Goal: Find contact information: Find contact information

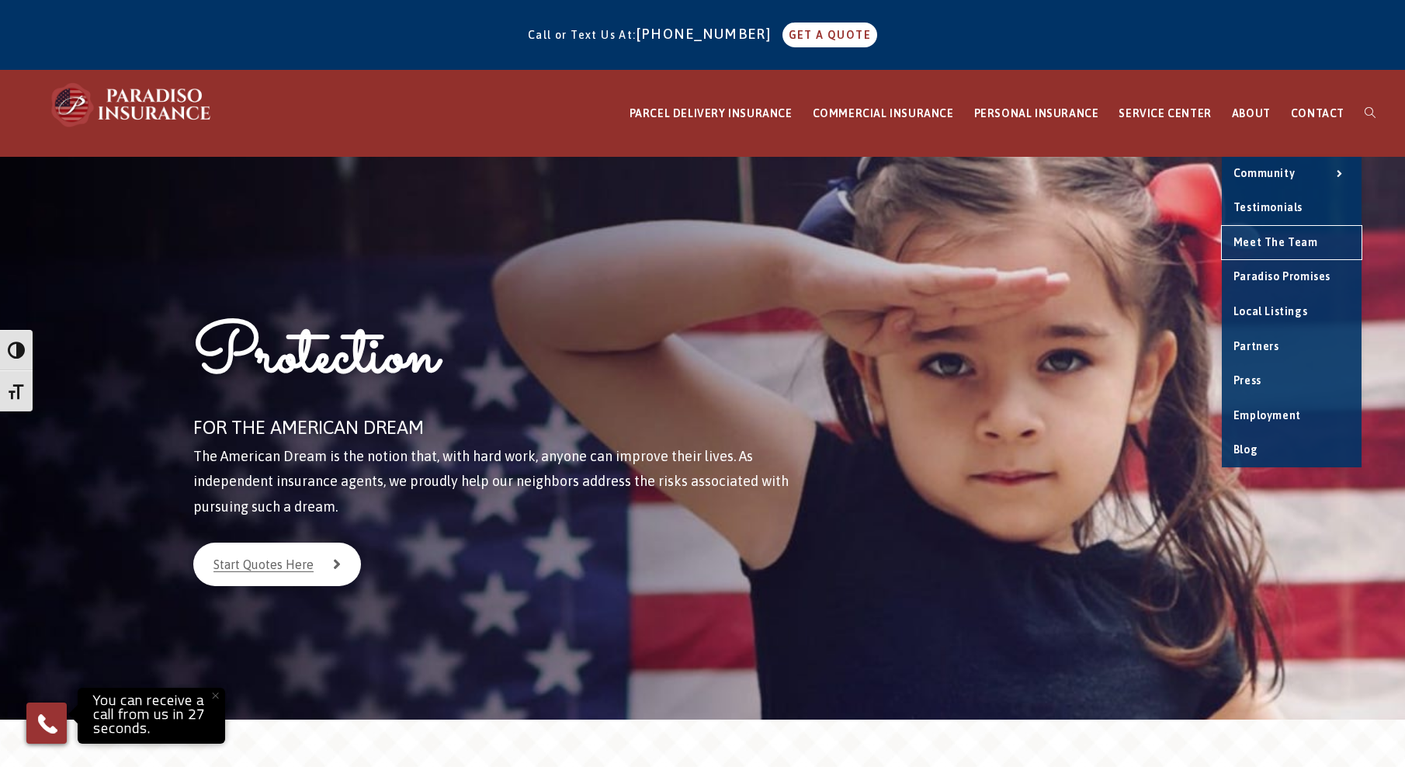
click at [1269, 243] on span "Meet the Team" at bounding box center [1276, 242] width 85 height 12
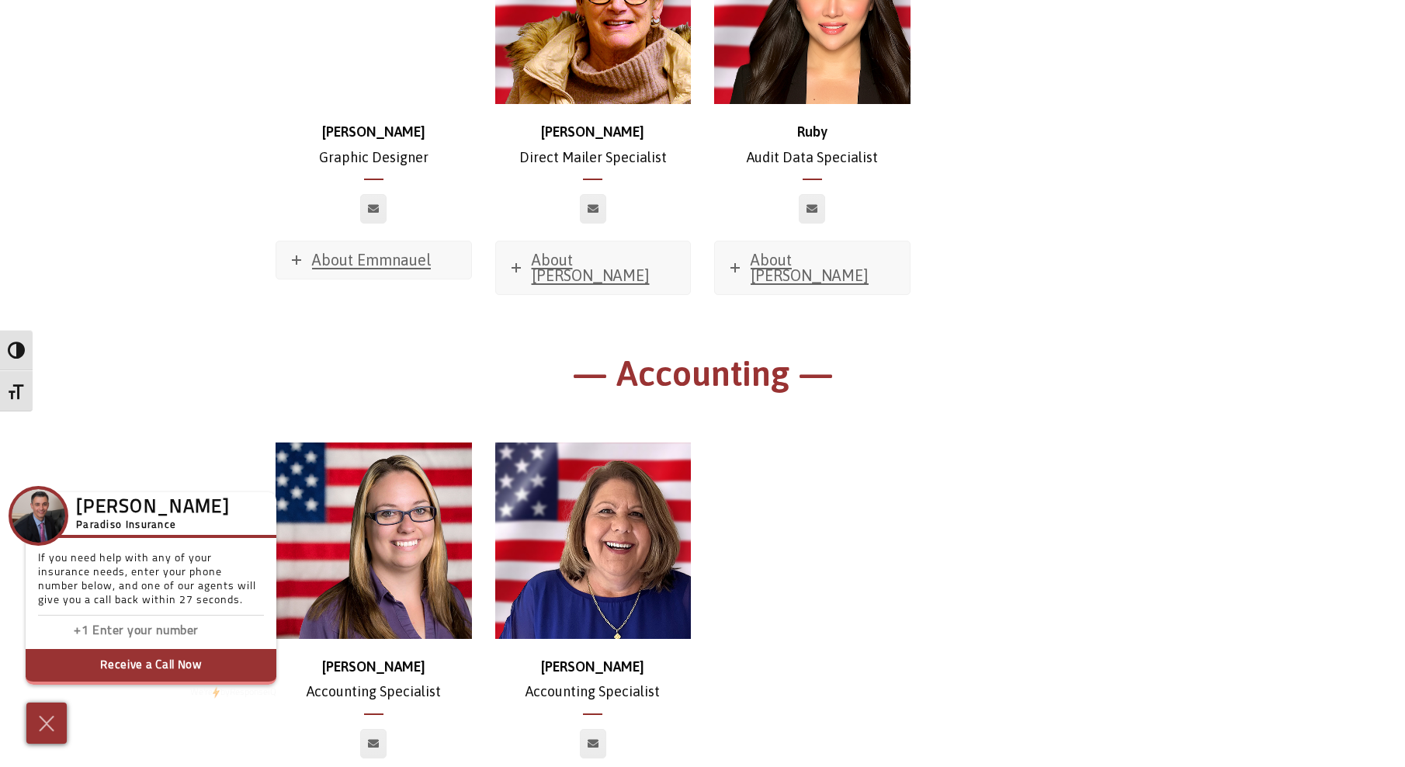
scroll to position [9143, 0]
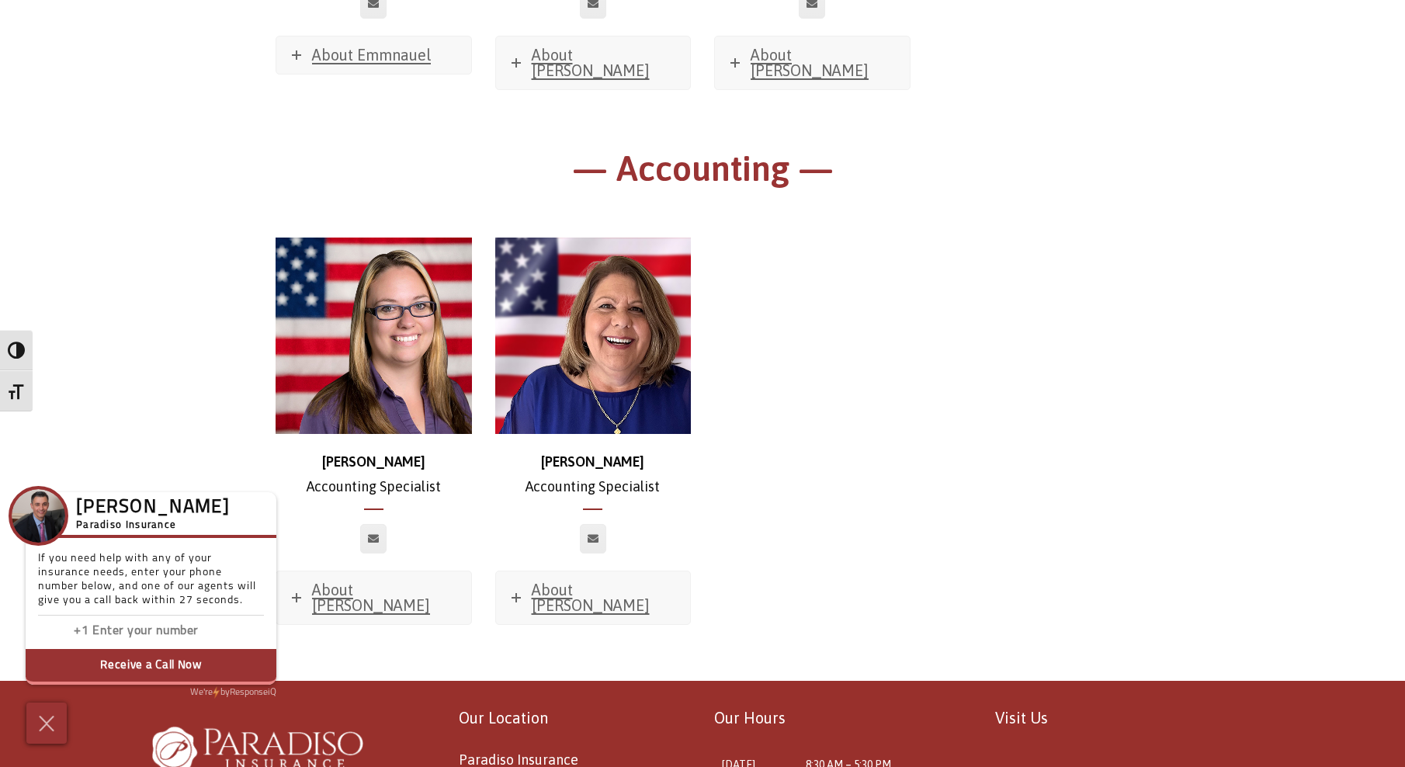
drag, startPoint x: 630, startPoint y: 477, endPoint x: 453, endPoint y: 460, distance: 177.0
drag, startPoint x: 453, startPoint y: 460, endPoint x: 473, endPoint y: 460, distance: 19.4
